Goal: Task Accomplishment & Management: Complete application form

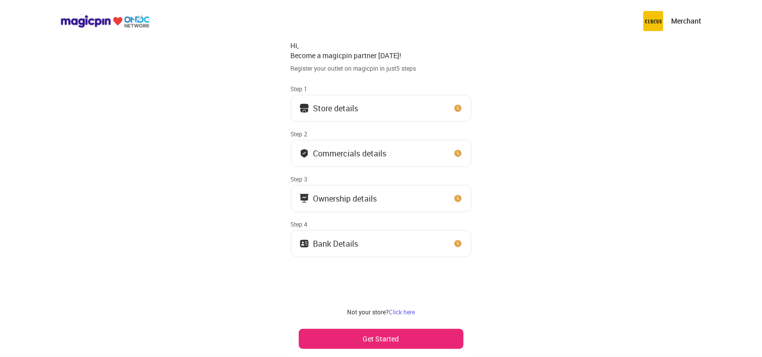
click at [419, 341] on button "Get Started" at bounding box center [381, 339] width 165 height 20
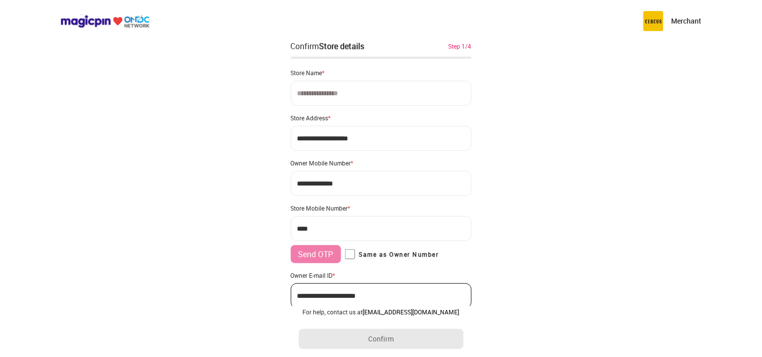
scroll to position [42, 0]
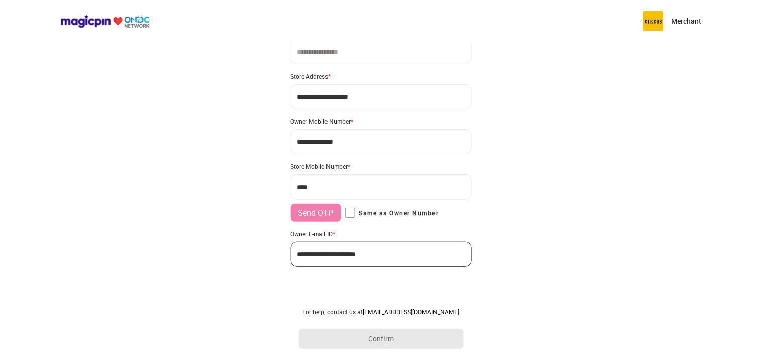
click at [350, 205] on div "Send OTP Same as Owner Number" at bounding box center [381, 213] width 181 height 18
type input "**********"
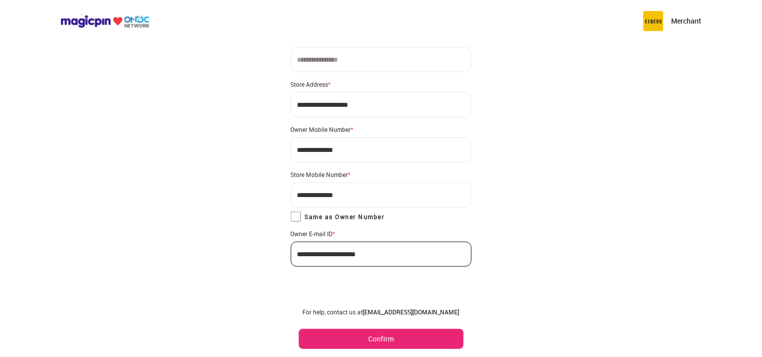
click at [379, 340] on button "Confirm" at bounding box center [381, 339] width 165 height 20
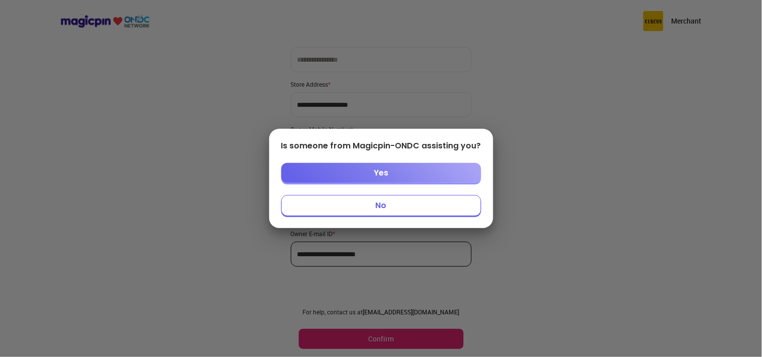
click at [385, 212] on button "No" at bounding box center [381, 205] width 200 height 21
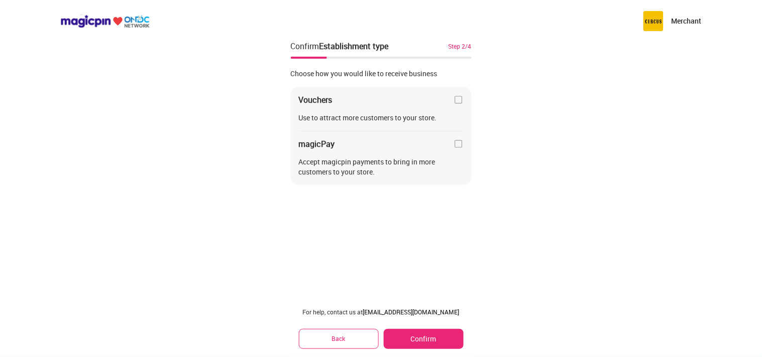
scroll to position [0, 0]
click at [416, 339] on button "Confirm" at bounding box center [423, 339] width 79 height 20
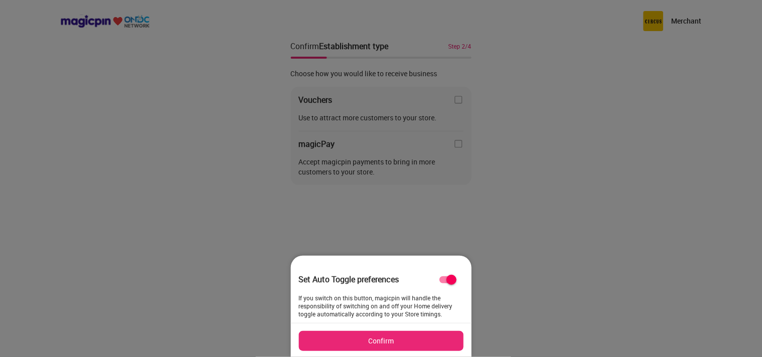
click at [414, 343] on button "Confirm" at bounding box center [381, 341] width 165 height 20
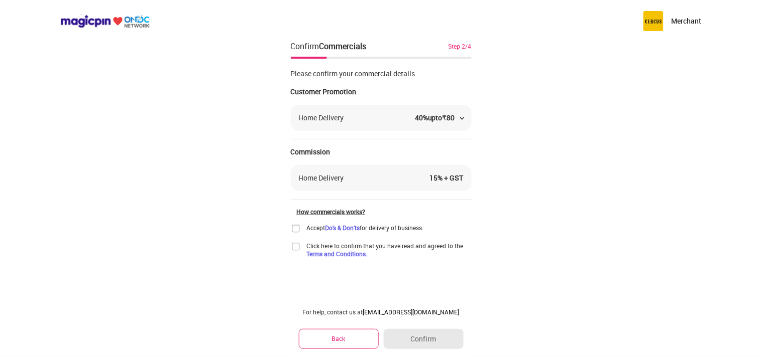
click at [295, 227] on img at bounding box center [296, 229] width 10 height 10
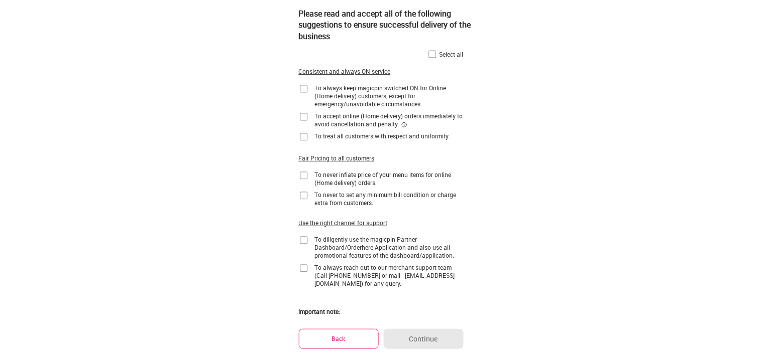
click at [432, 55] on img at bounding box center [432, 54] width 10 height 10
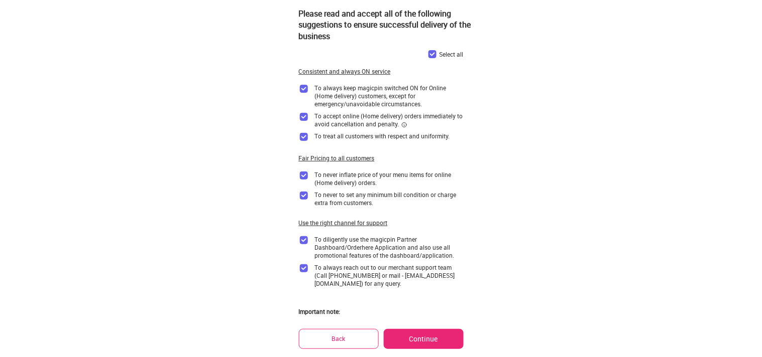
click at [438, 347] on button "Continue" at bounding box center [423, 339] width 79 height 20
